Goal: Check status: Check status

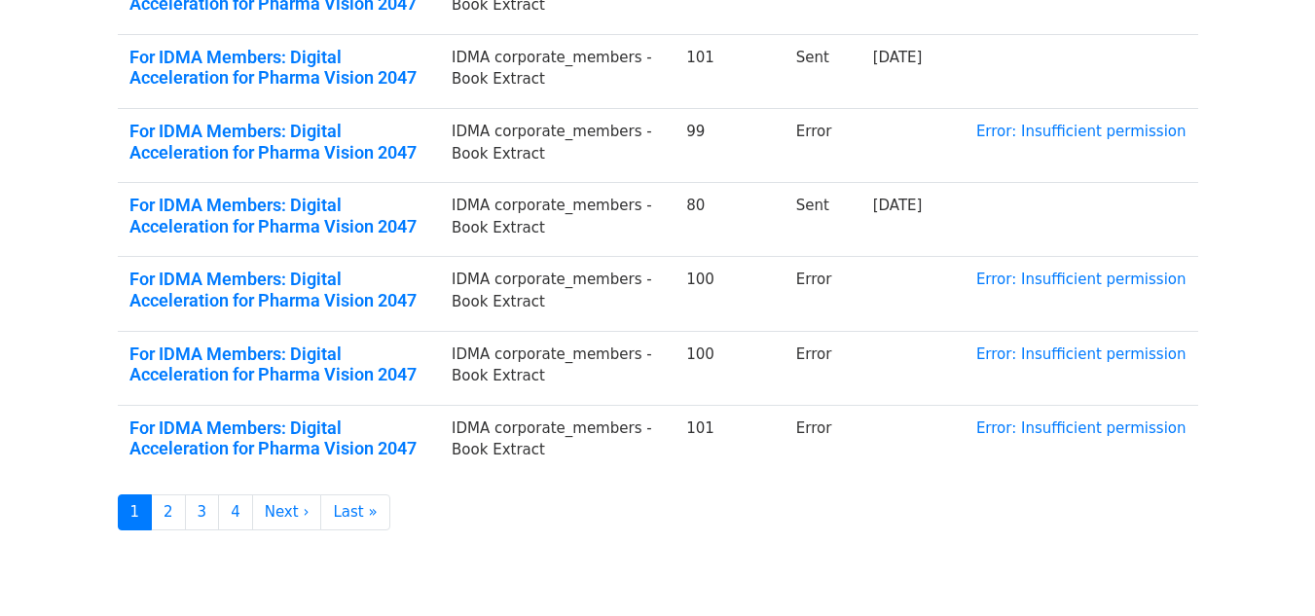
scroll to position [627, 0]
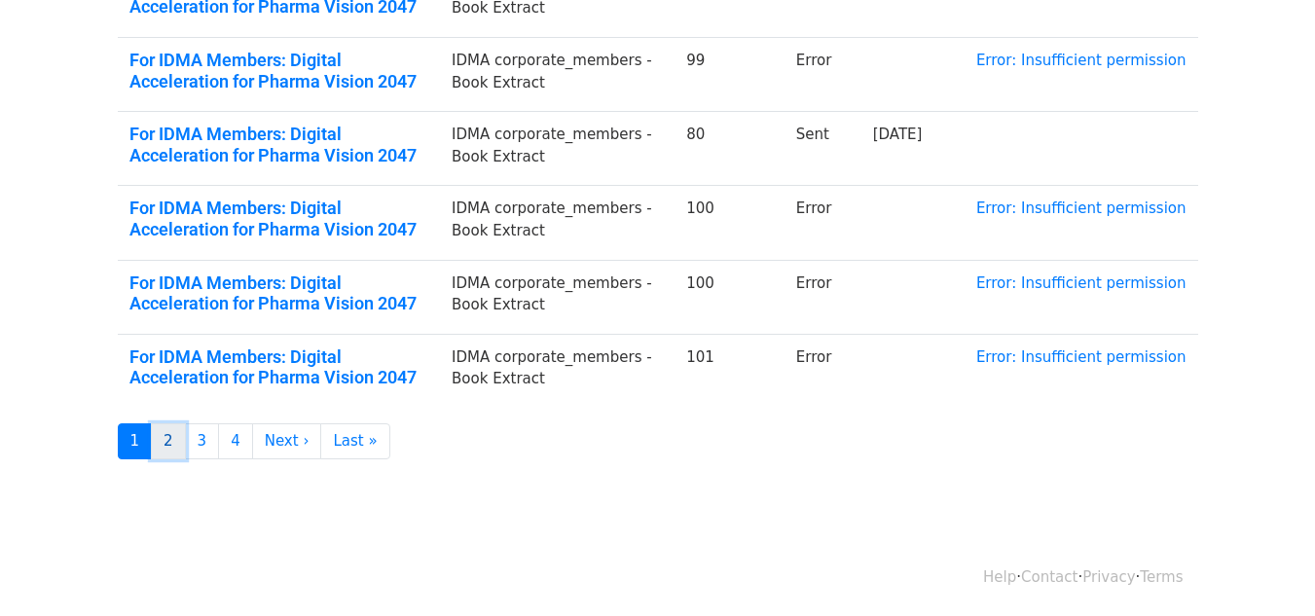
click at [175, 442] on link "2" at bounding box center [168, 441] width 35 height 36
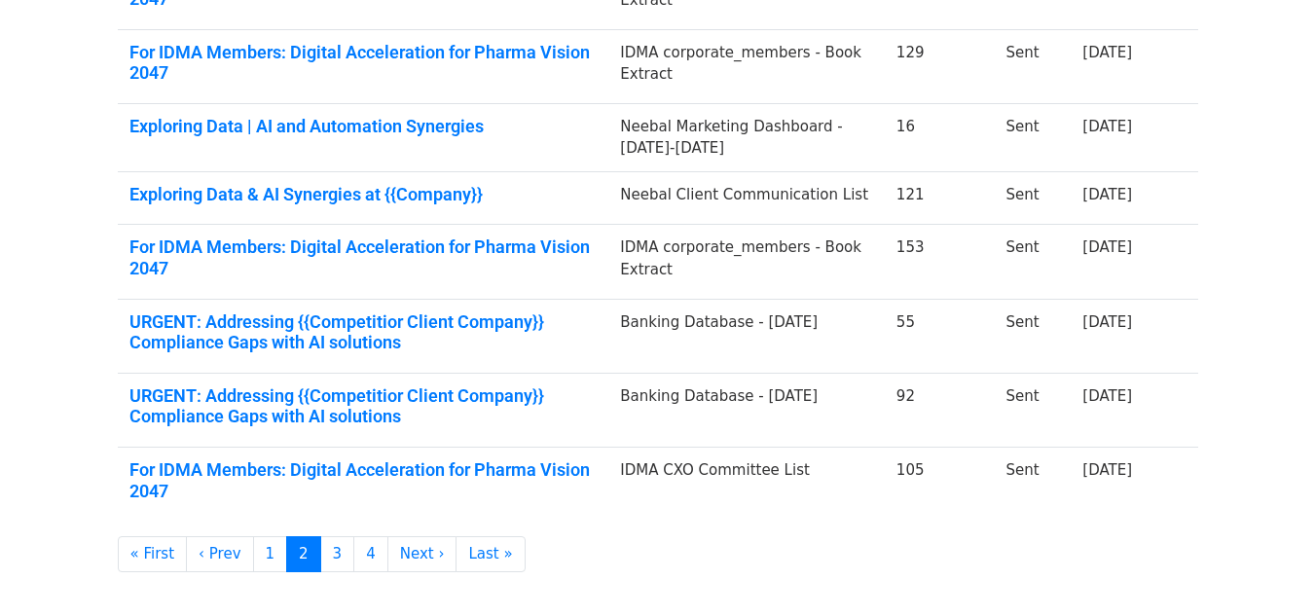
scroll to position [549, 0]
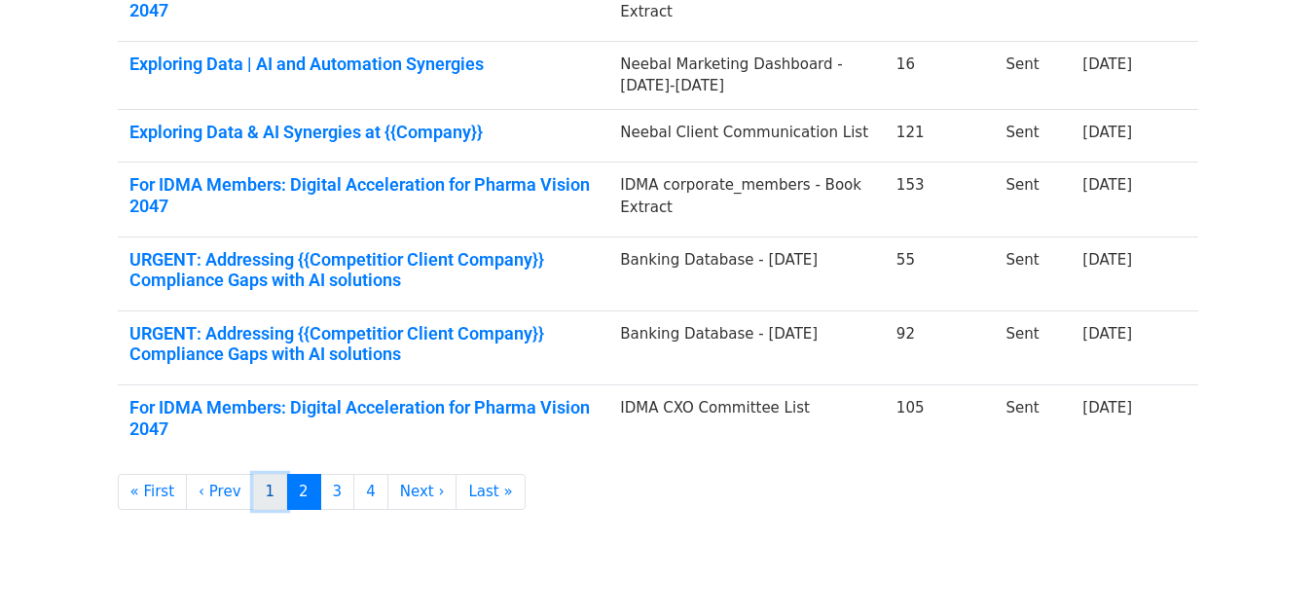
click at [253, 474] on link "1" at bounding box center [270, 492] width 35 height 36
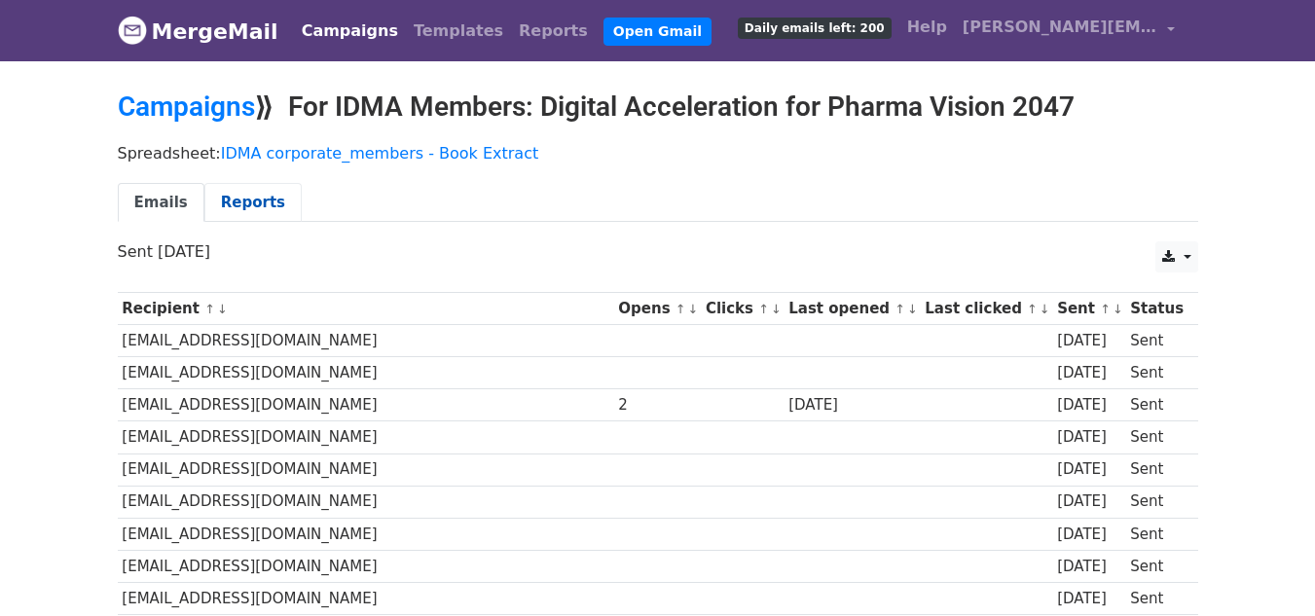
click at [227, 207] on link "Reports" at bounding box center [252, 203] width 97 height 40
click at [224, 185] on link "Reports" at bounding box center [252, 203] width 97 height 40
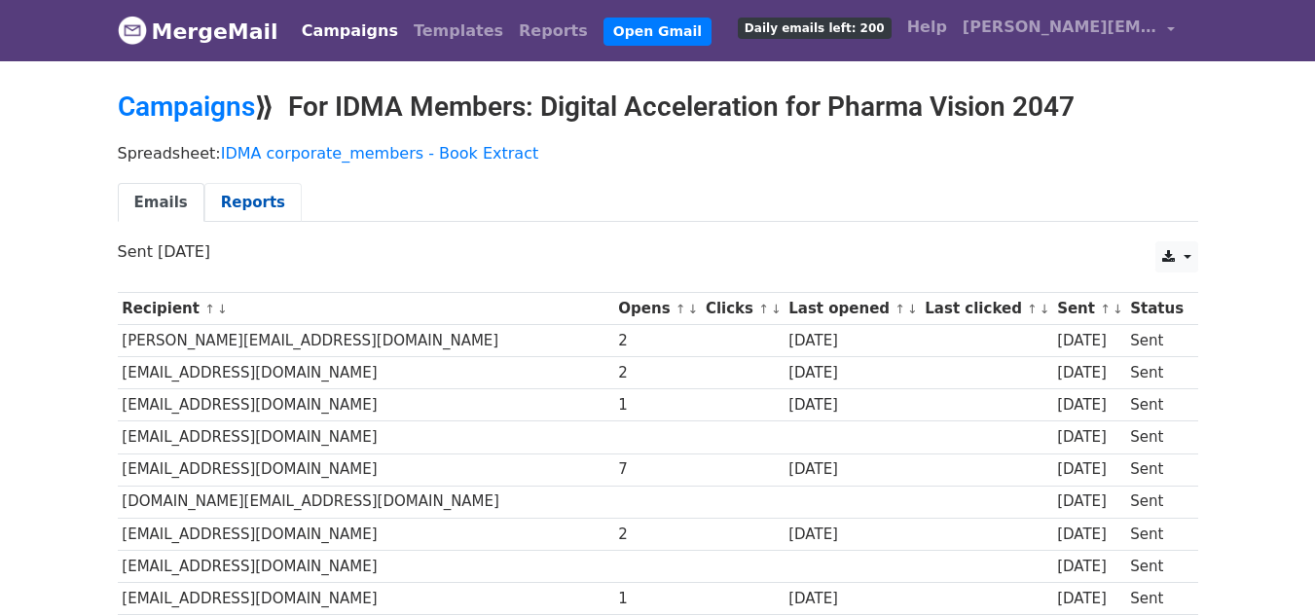
click at [245, 199] on link "Reports" at bounding box center [252, 203] width 97 height 40
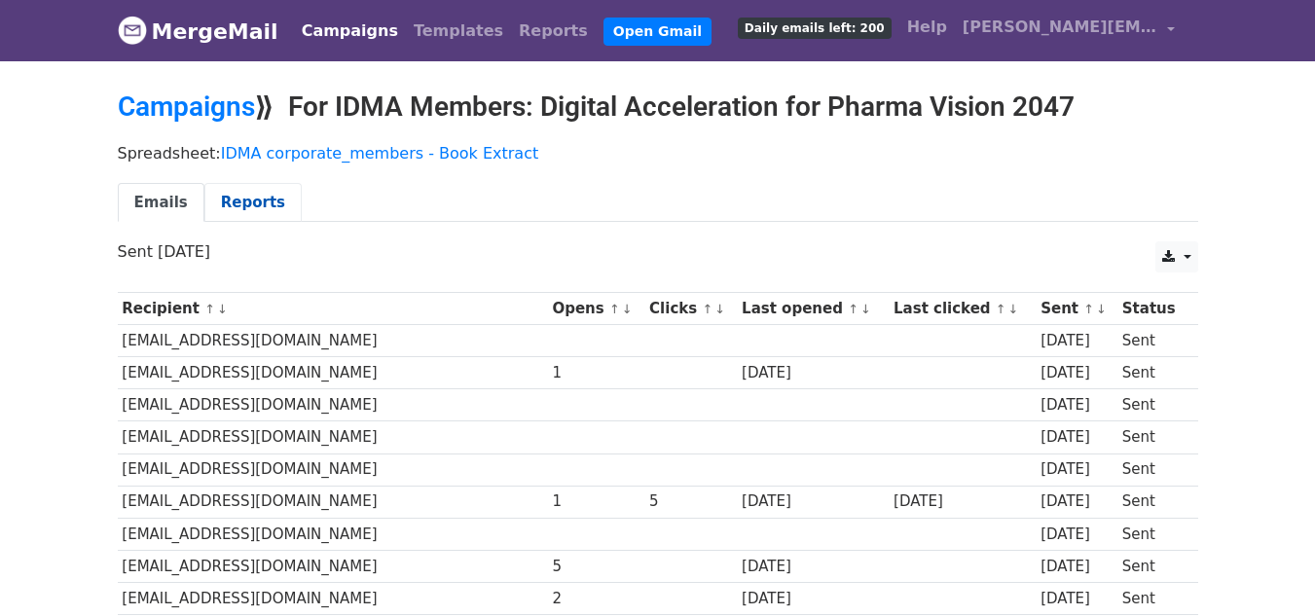
click at [257, 190] on link "Reports" at bounding box center [252, 203] width 97 height 40
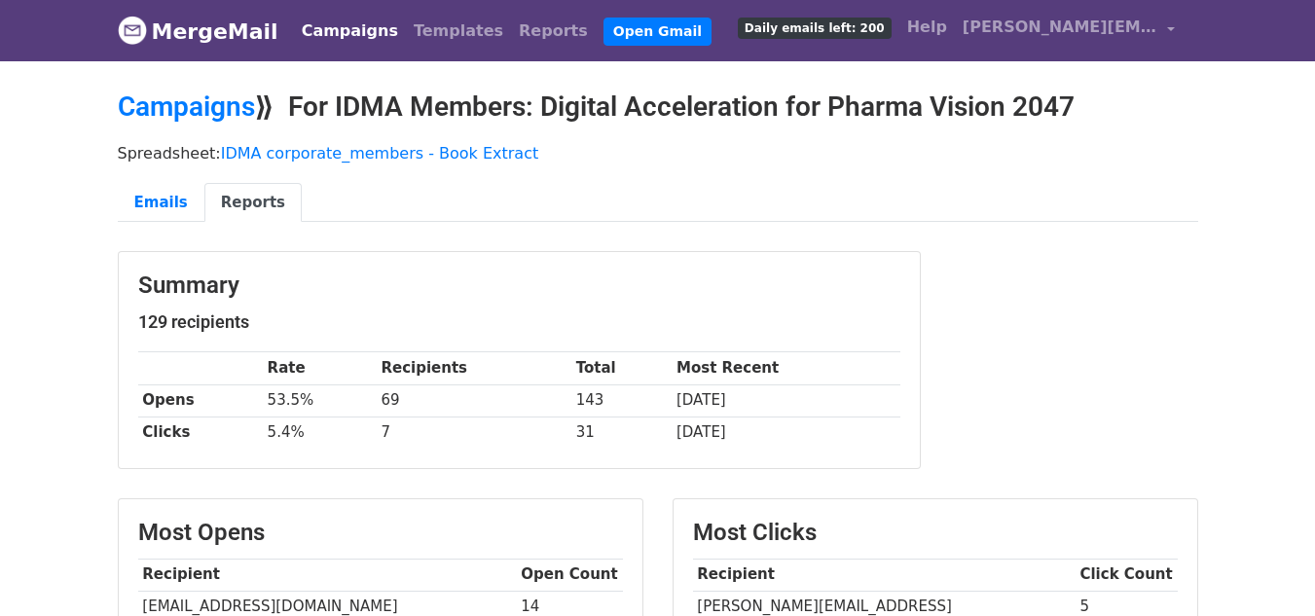
drag, startPoint x: 305, startPoint y: 94, endPoint x: 1117, endPoint y: 85, distance: 812.0
copy h2 "For IDMA Members: Digital Acceleration for Pharma Vision 2047"
click at [150, 196] on link "Emails" at bounding box center [161, 203] width 87 height 40
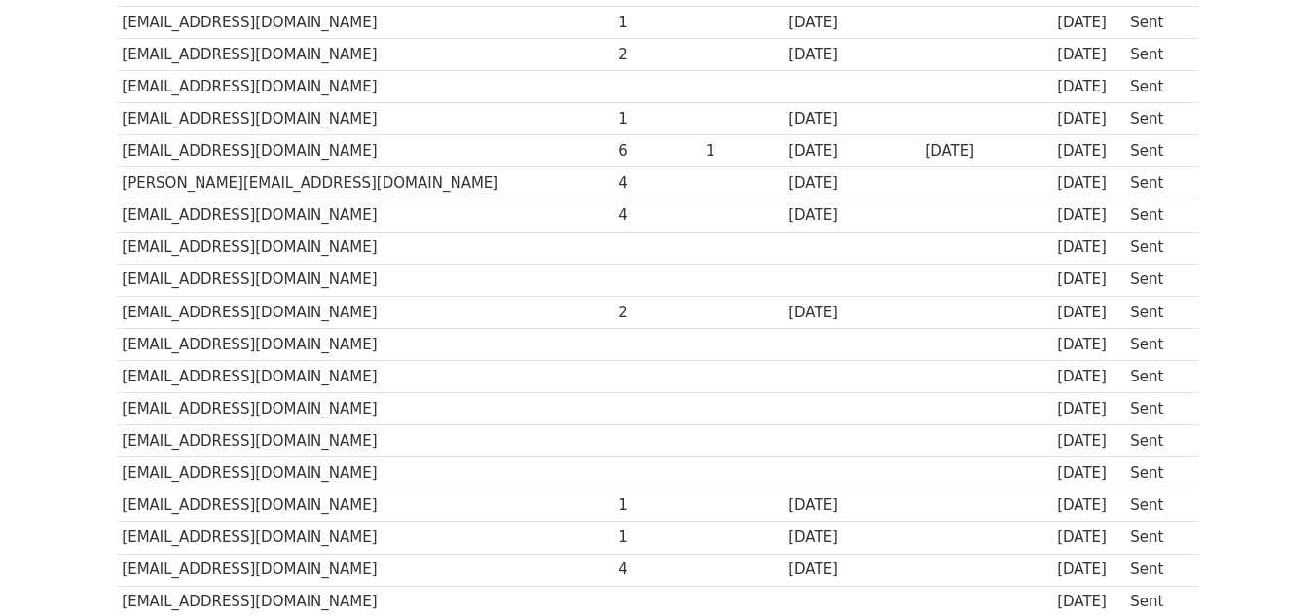
scroll to position [2434, 0]
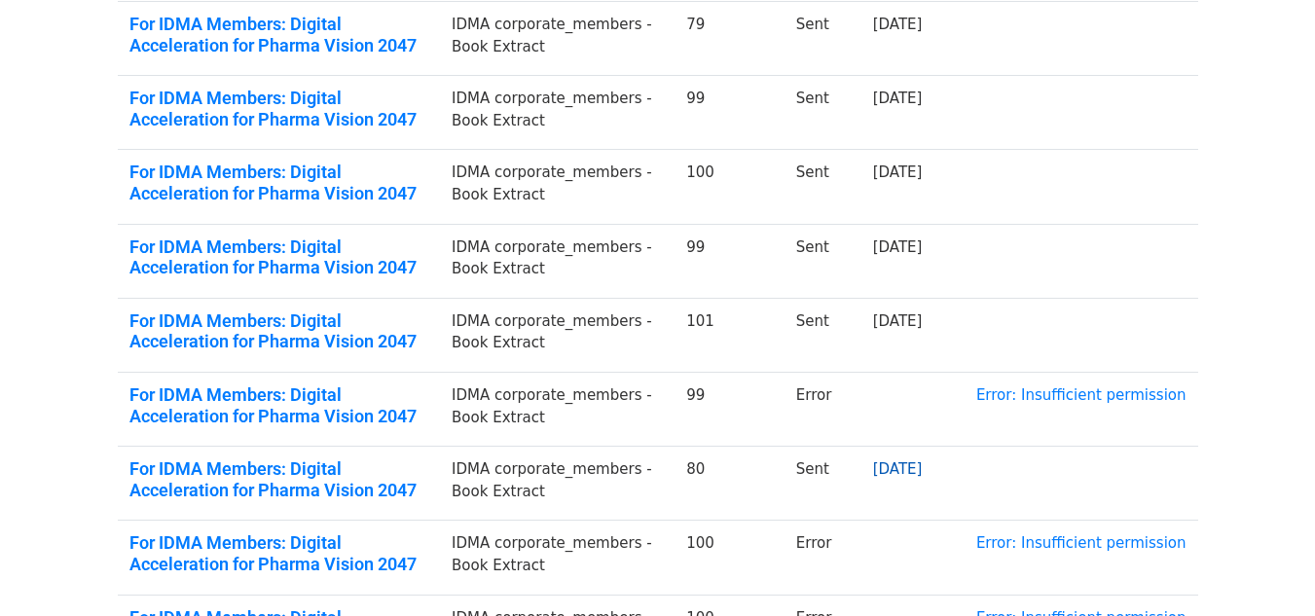
scroll to position [487, 0]
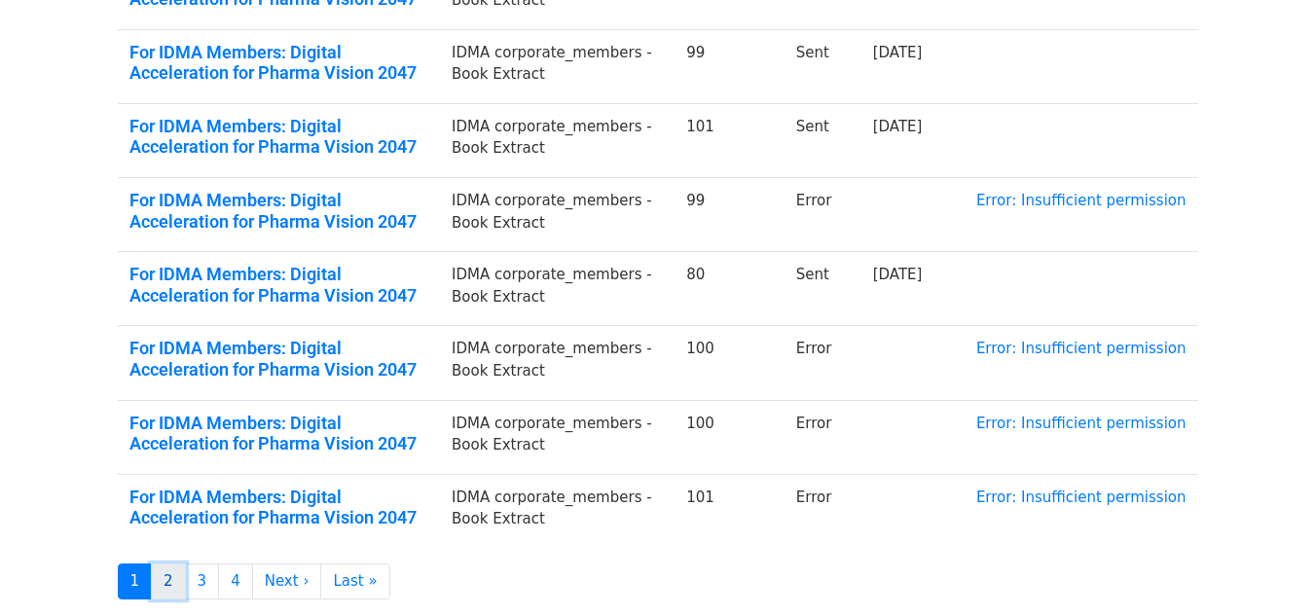
click at [176, 579] on link "2" at bounding box center [168, 582] width 35 height 36
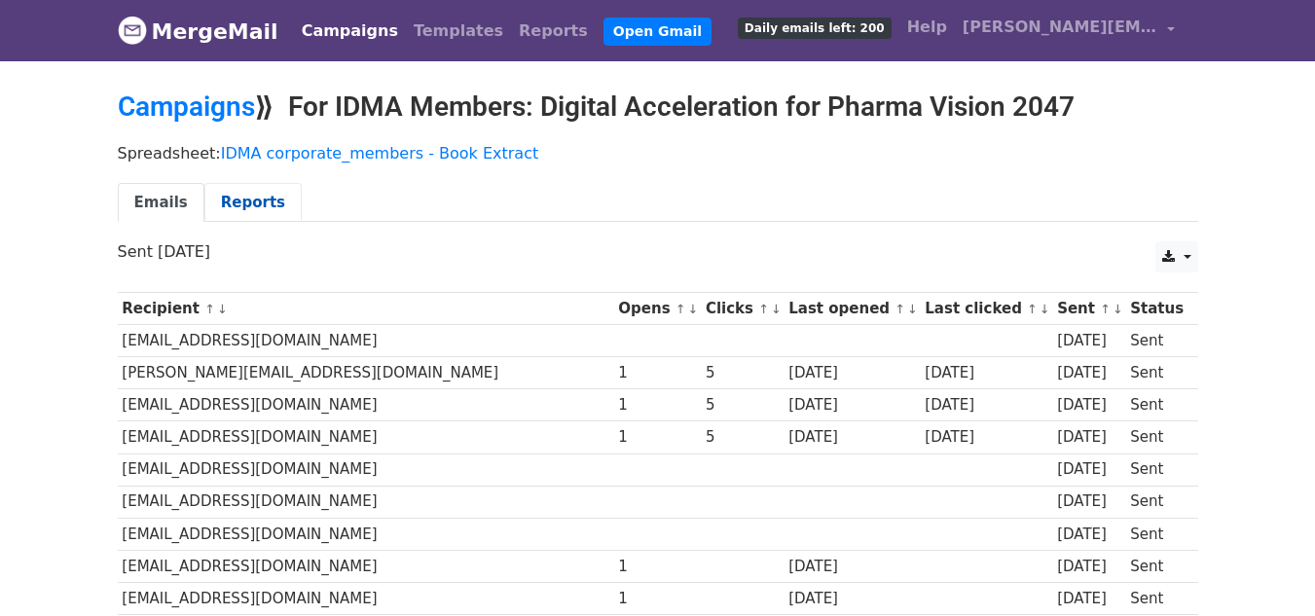
click at [237, 200] on link "Reports" at bounding box center [252, 203] width 97 height 40
click at [248, 195] on link "Reports" at bounding box center [252, 203] width 97 height 40
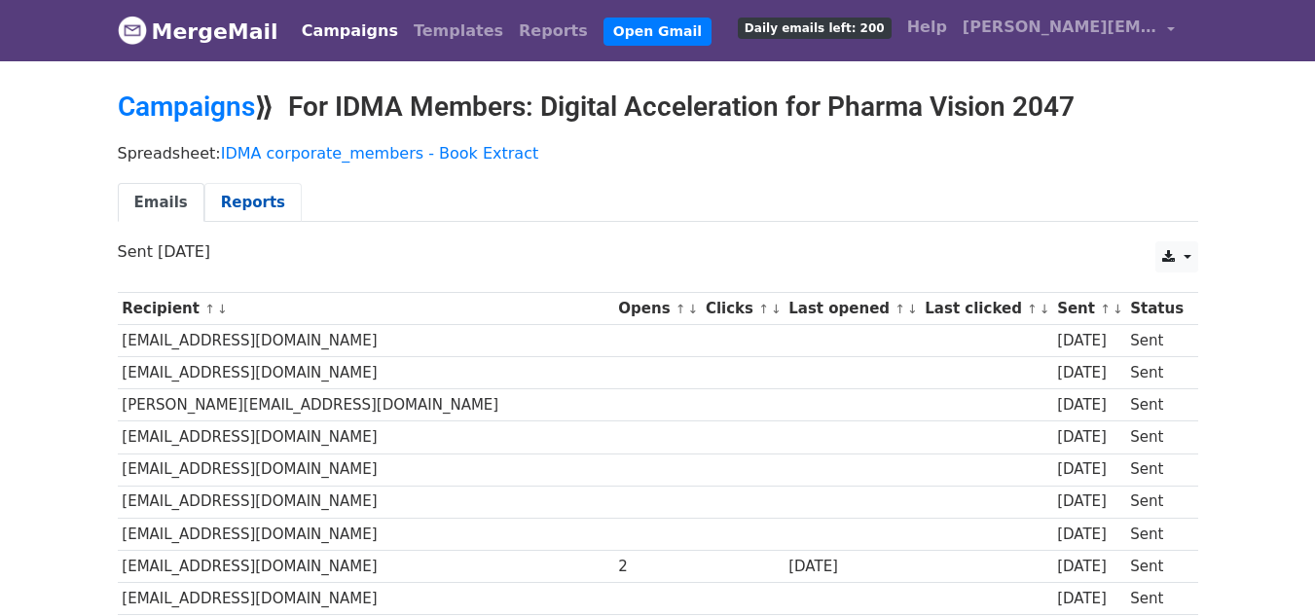
click at [249, 198] on link "Reports" at bounding box center [252, 203] width 97 height 40
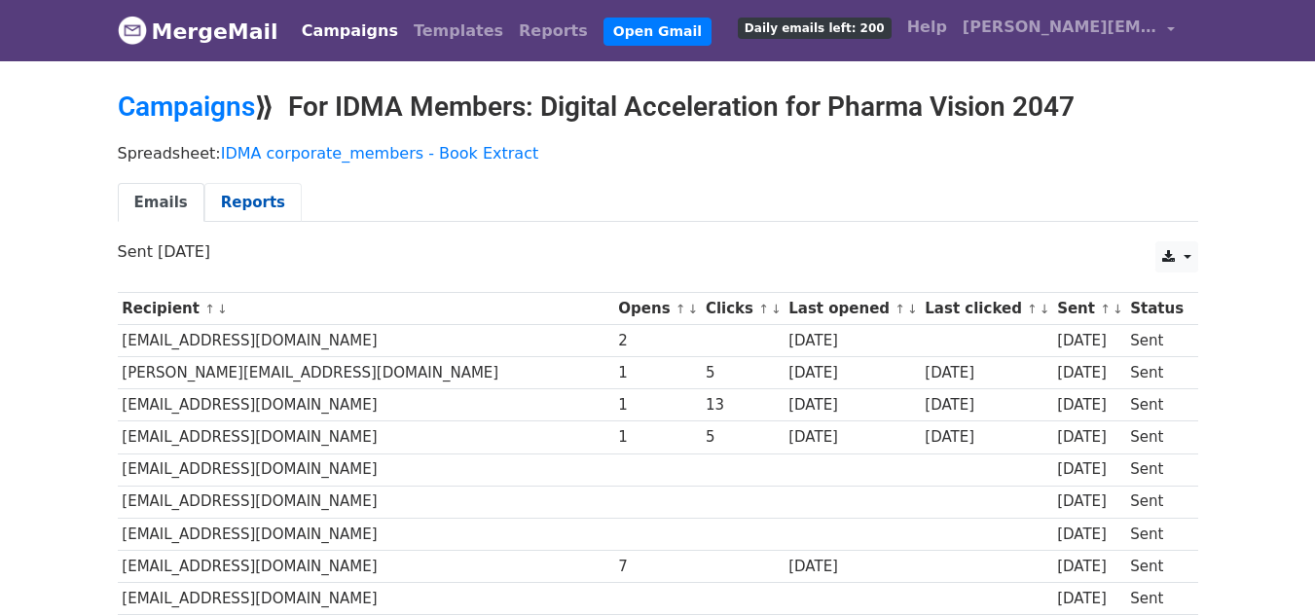
click at [257, 197] on link "Reports" at bounding box center [252, 203] width 97 height 40
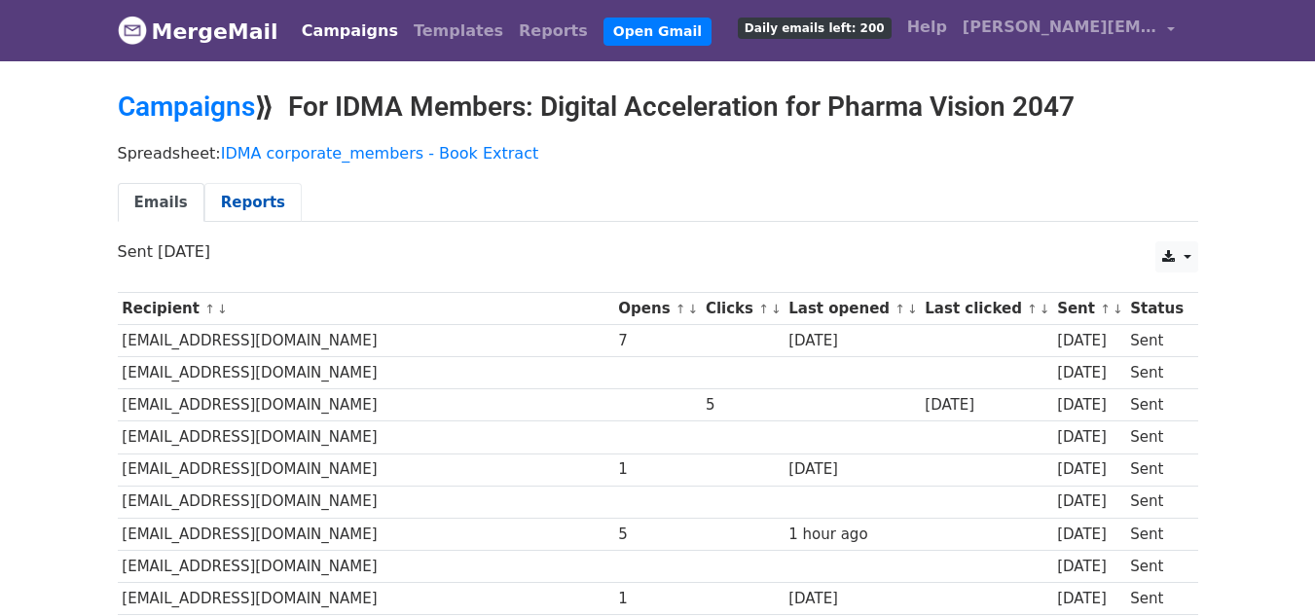
click at [222, 205] on link "Reports" at bounding box center [252, 203] width 97 height 40
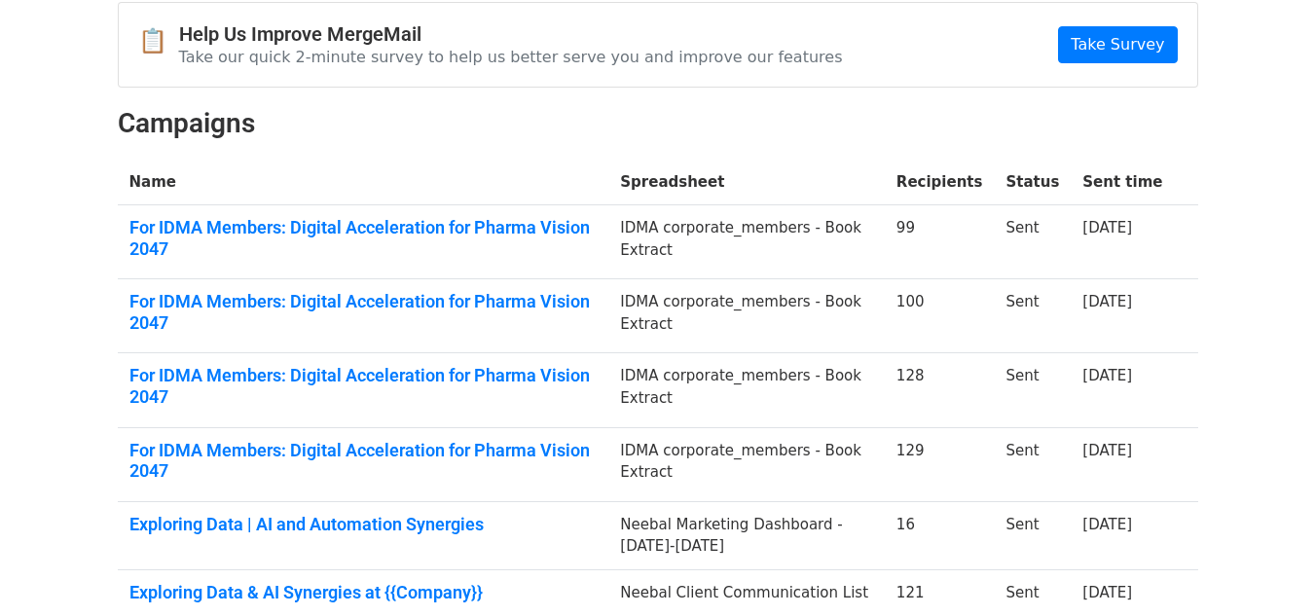
scroll to position [195, 0]
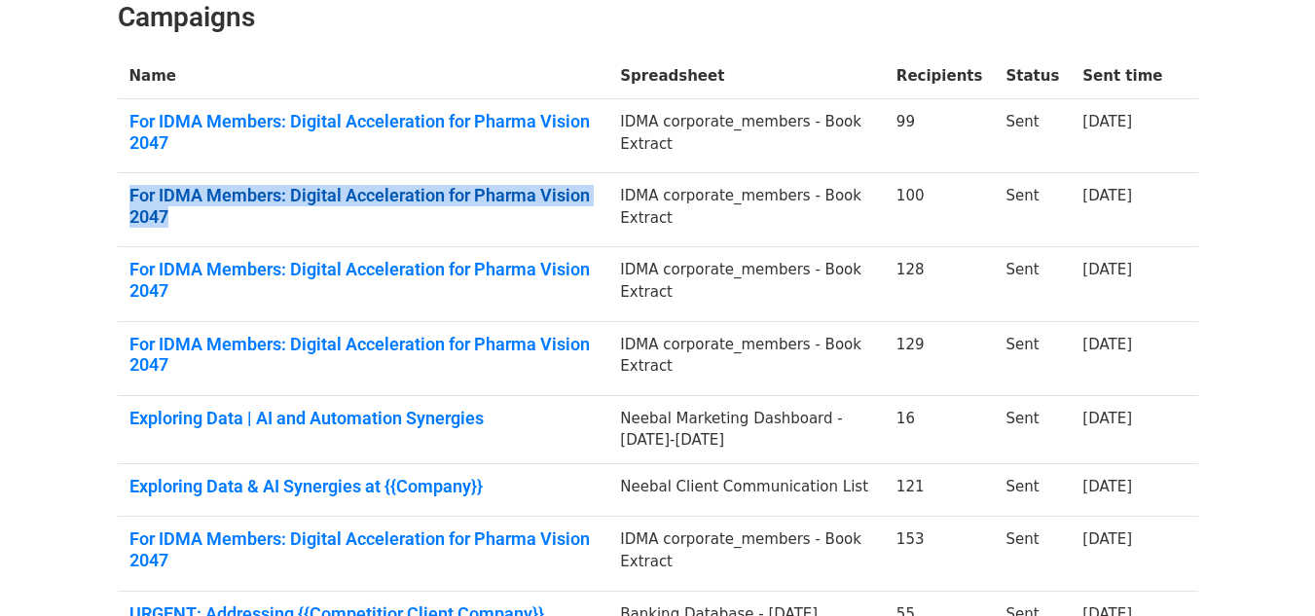
drag, startPoint x: 117, startPoint y: 183, endPoint x: 636, endPoint y: 195, distance: 519.0
click at [609, 195] on td "For IDMA Members: Digital Acceleration for Pharma Vision 2047" at bounding box center [364, 210] width 492 height 74
copy link "For IDMA Members: Digital Acceleration for Pharma Vision 2047"
